Goal: Information Seeking & Learning: Learn about a topic

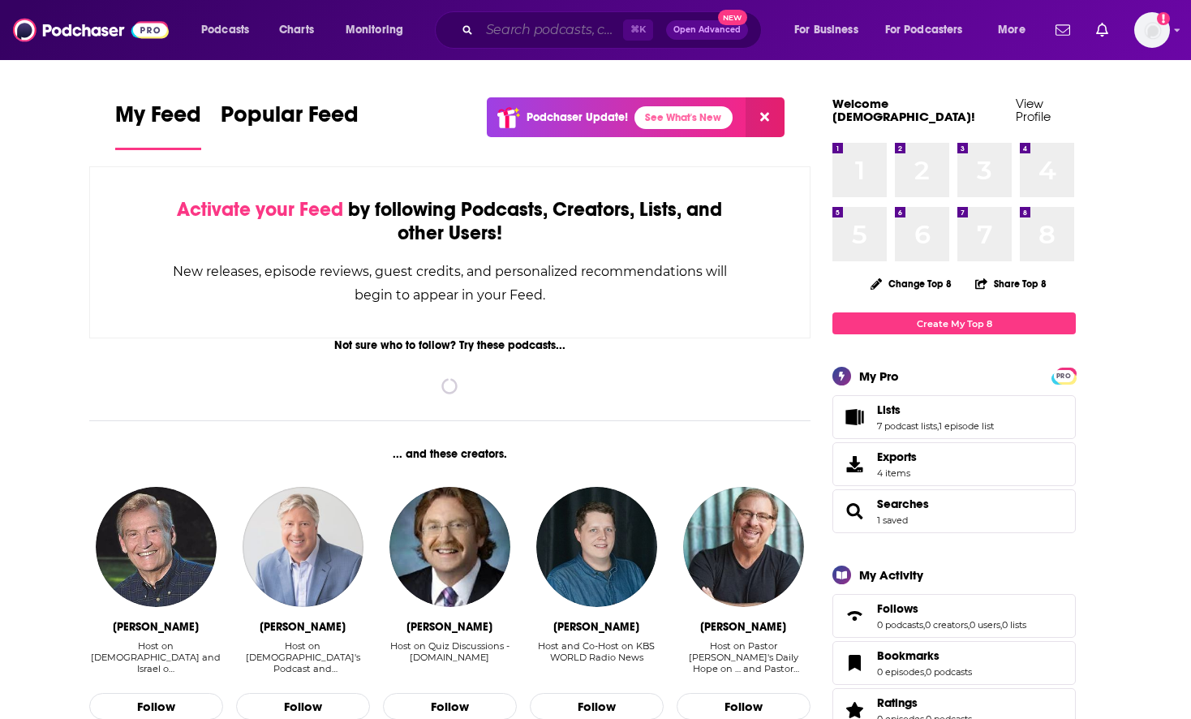
click at [516, 31] on input "Search podcasts, credits, & more..." at bounding box center [552, 30] width 144 height 26
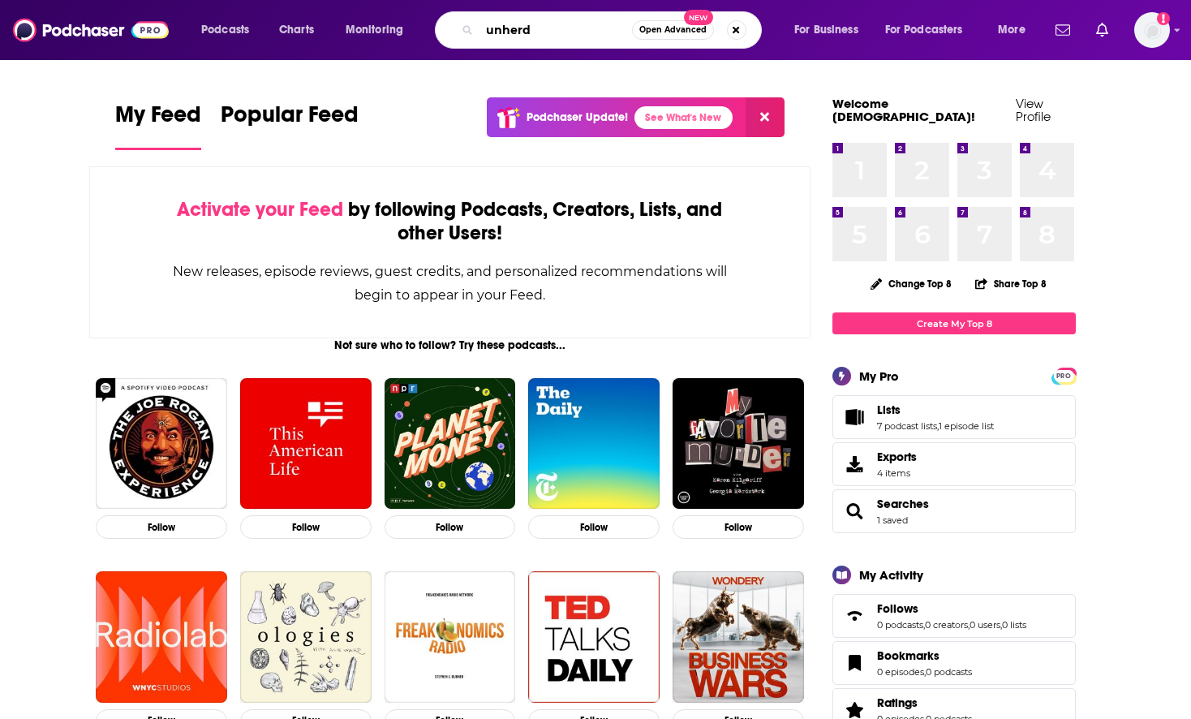
type input "unherd"
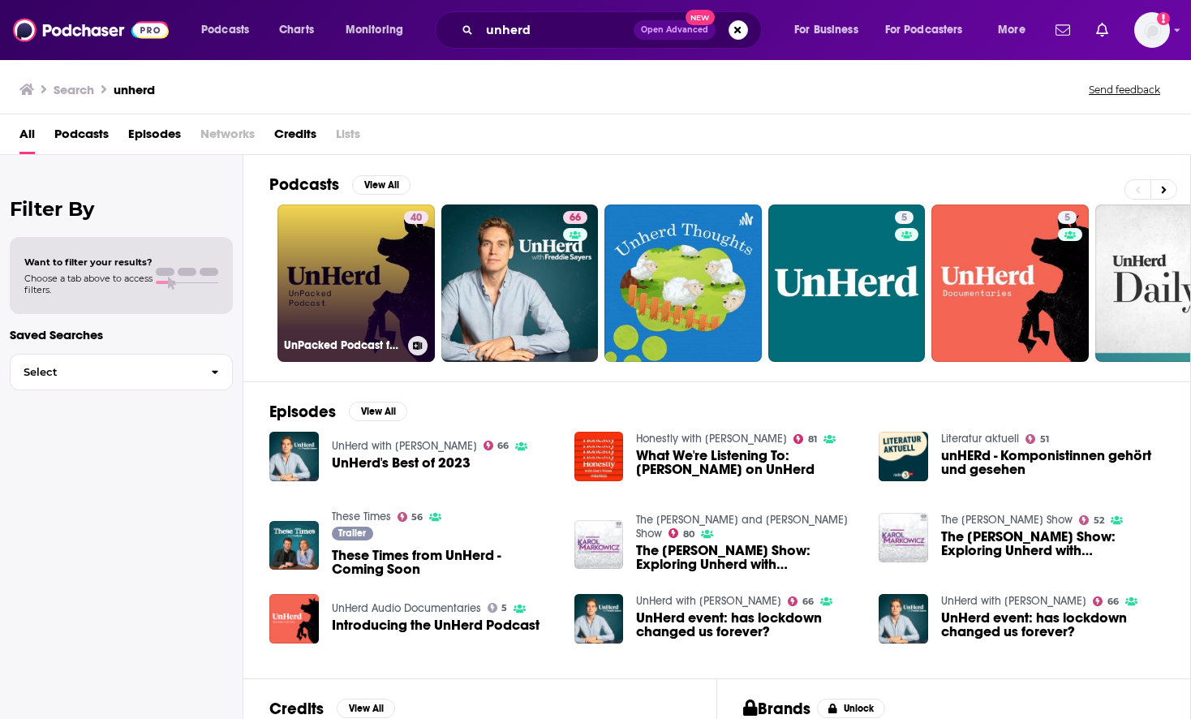
click at [372, 259] on link "40 UnPacked Podcast from UnHerd" at bounding box center [356, 282] width 157 height 157
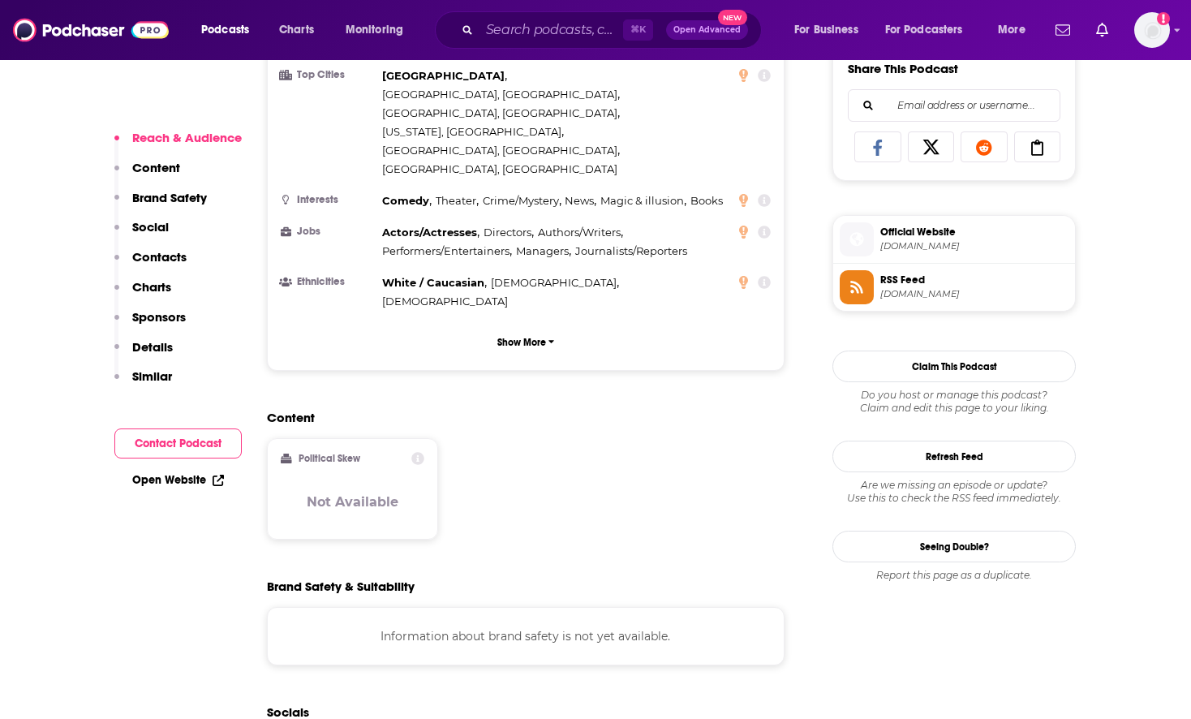
scroll to position [1045, 0]
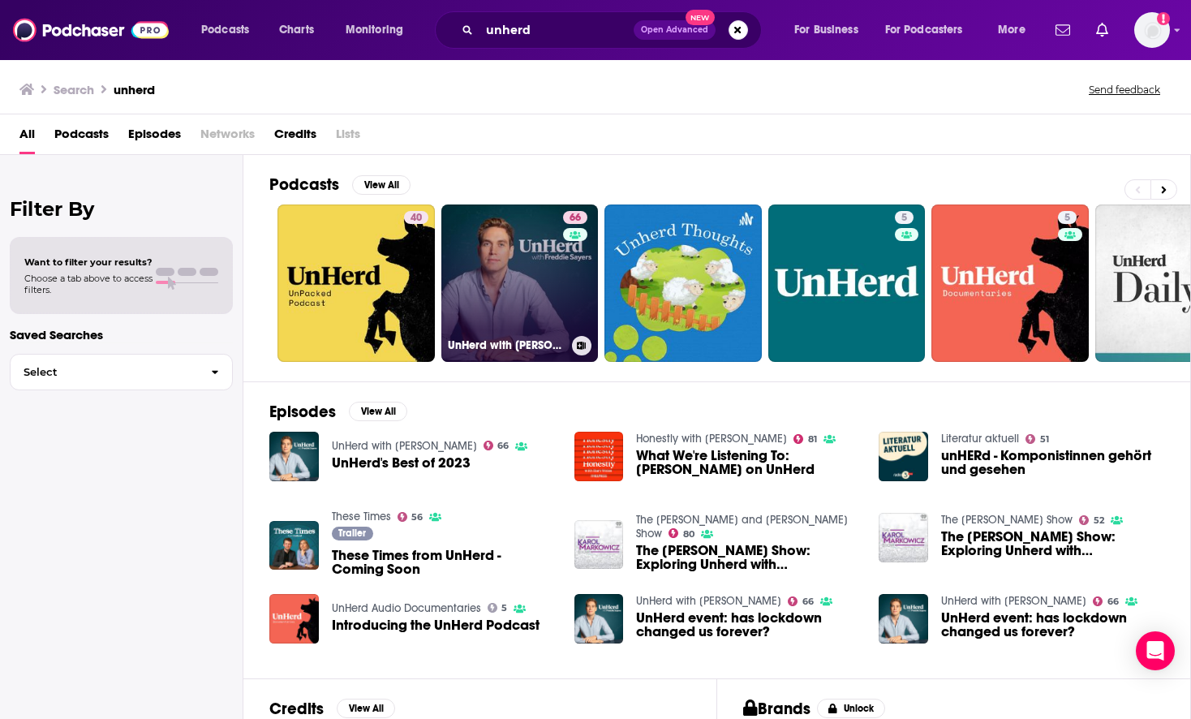
click at [531, 271] on link "66 UnHerd with [PERSON_NAME]" at bounding box center [519, 282] width 157 height 157
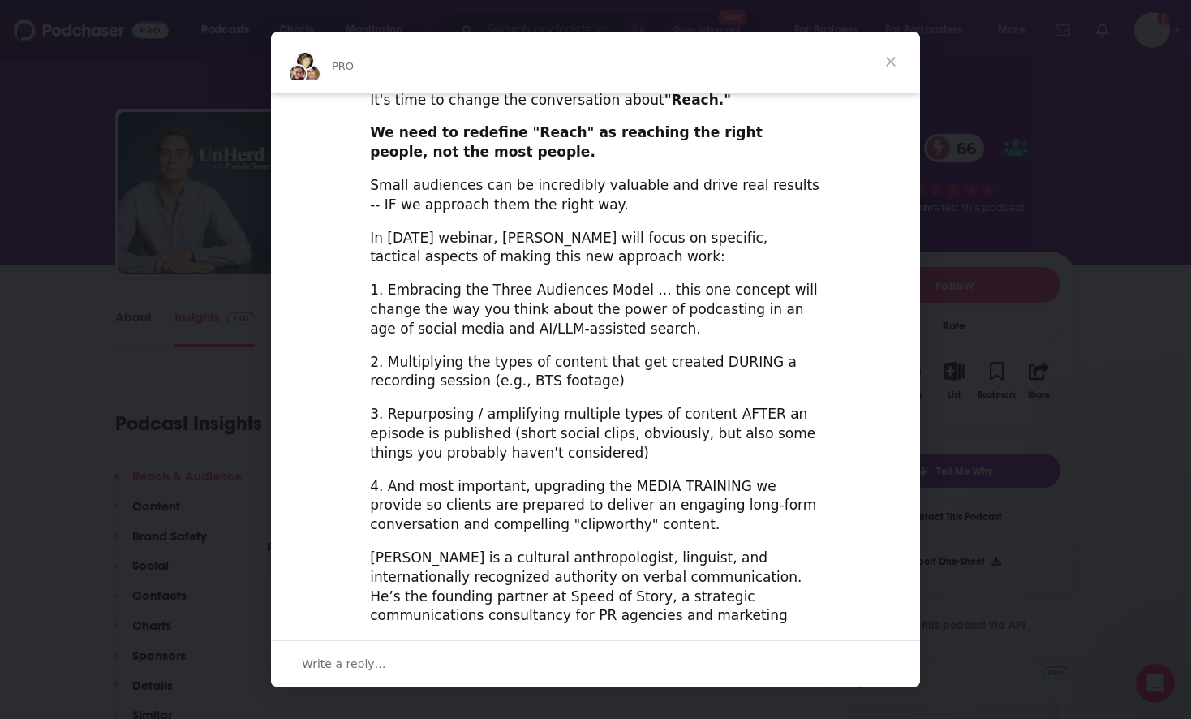
scroll to position [471, 0]
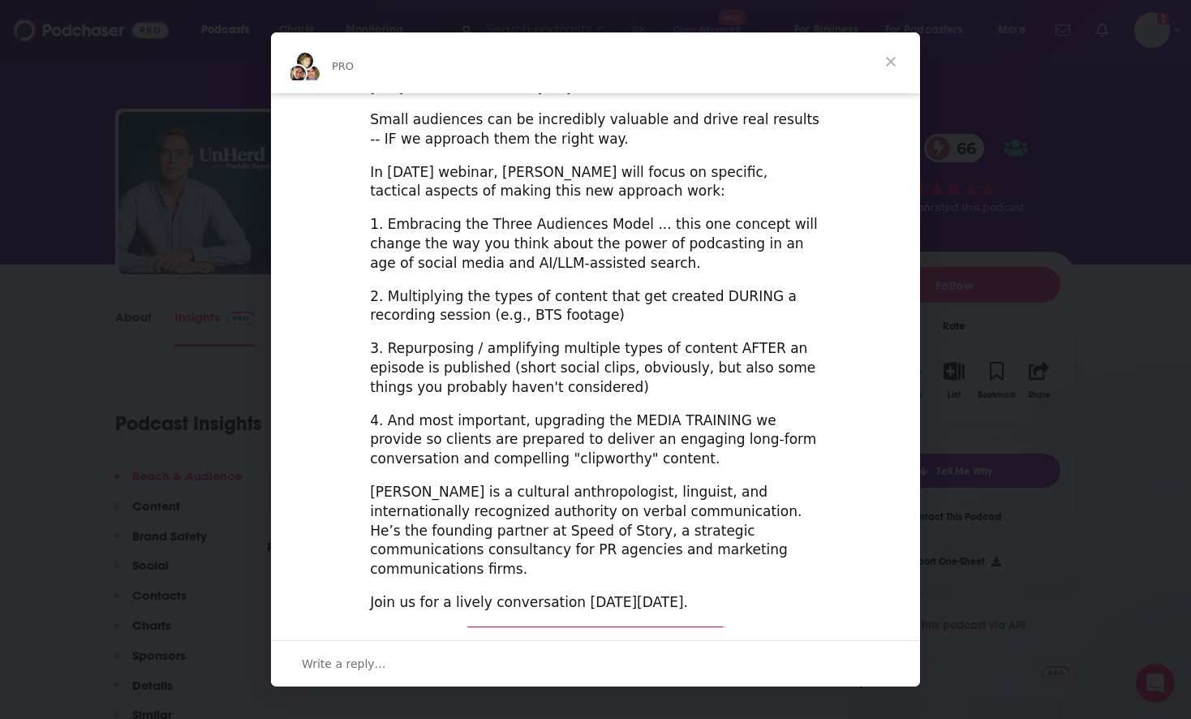
click at [885, 61] on span "Close" at bounding box center [891, 61] width 58 height 58
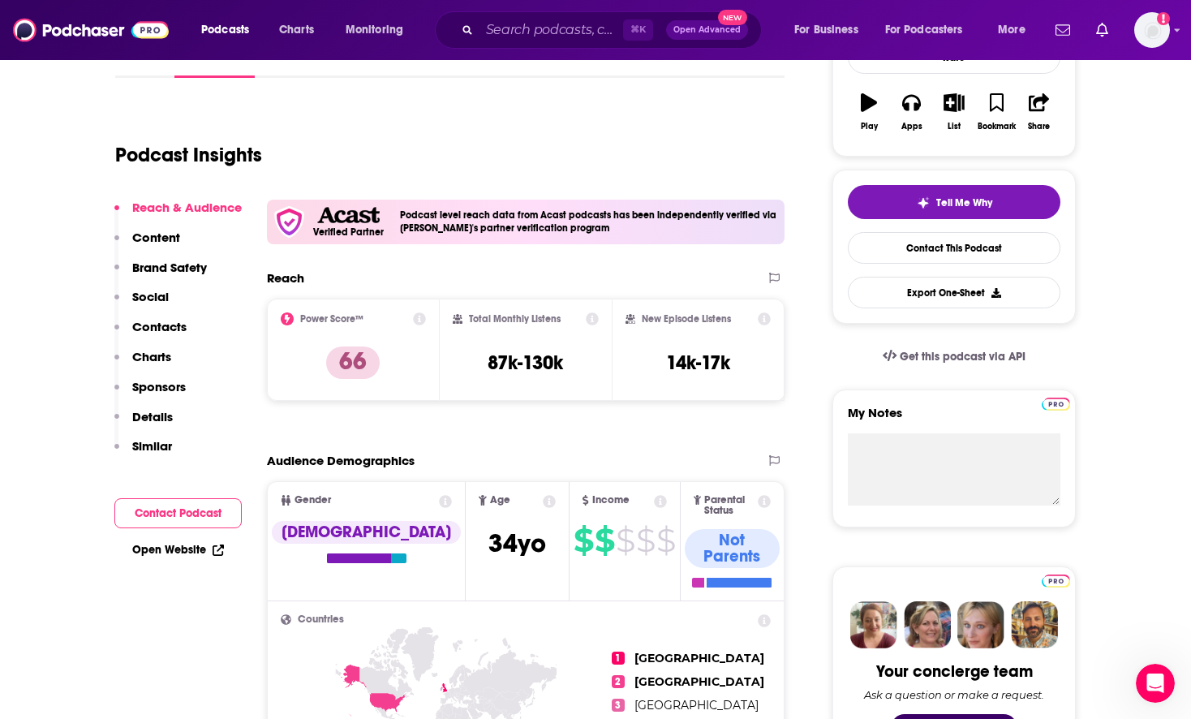
scroll to position [0, 0]
